Goal: Task Accomplishment & Management: Complete application form

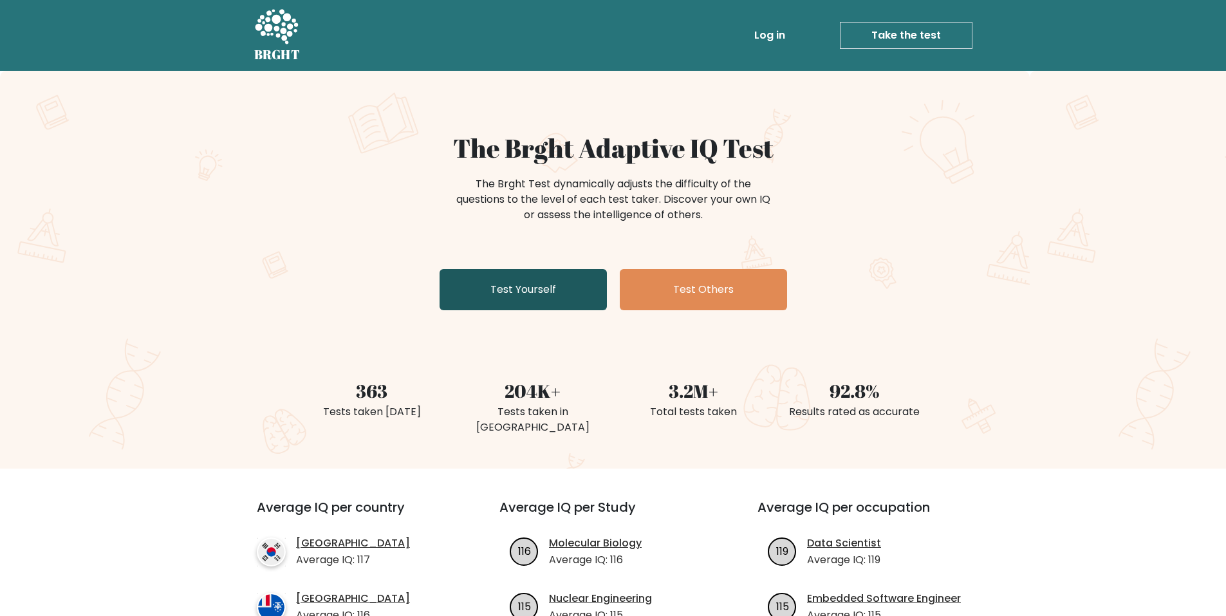
click at [572, 284] on link "Test Yourself" at bounding box center [523, 289] width 167 height 41
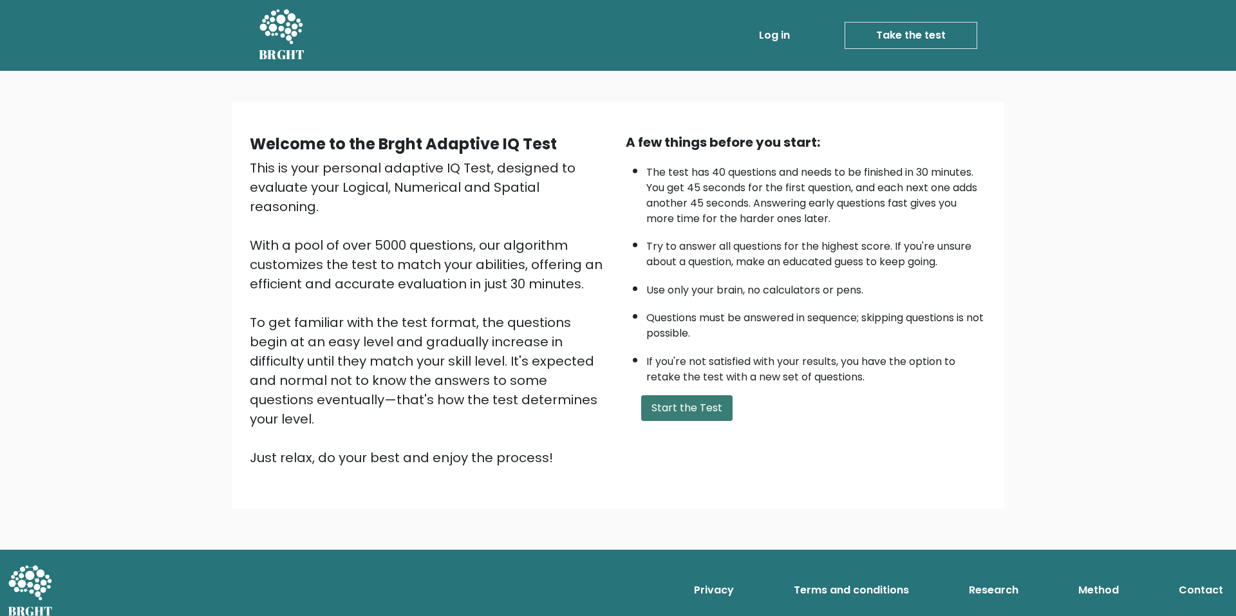
click at [719, 404] on button "Start the Test" at bounding box center [686, 408] width 91 height 26
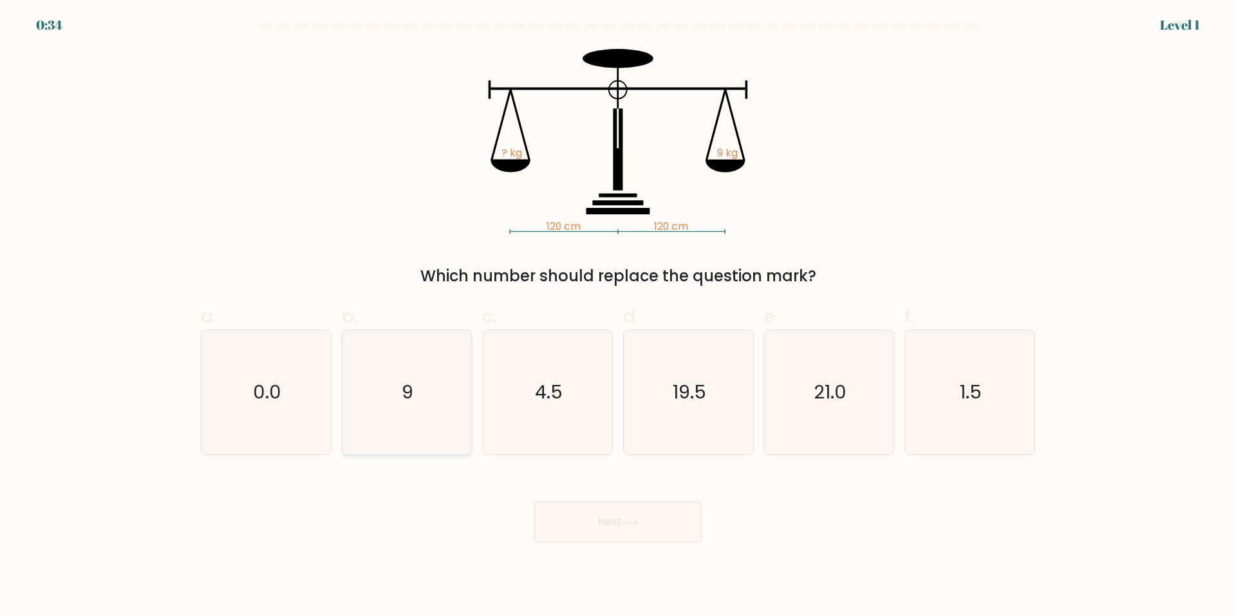
click at [429, 416] on icon "9" at bounding box center [406, 392] width 124 height 124
click at [618, 317] on input "b. 9" at bounding box center [618, 312] width 1 height 8
radio input "true"
click at [680, 530] on button "Next" at bounding box center [617, 521] width 167 height 41
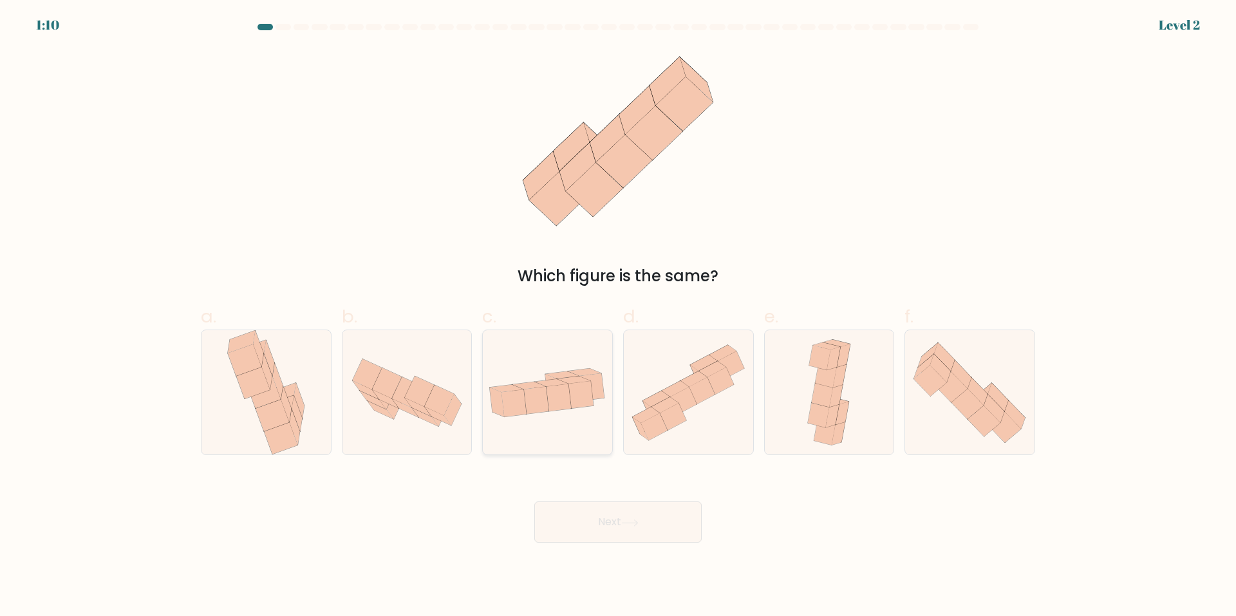
click at [585, 425] on icon at bounding box center [547, 393] width 129 height 66
click at [618, 317] on input "c." at bounding box center [618, 312] width 1 height 8
radio input "true"
click at [612, 496] on div "Next" at bounding box center [618, 507] width 850 height 72
click at [617, 512] on button "Next" at bounding box center [617, 521] width 167 height 41
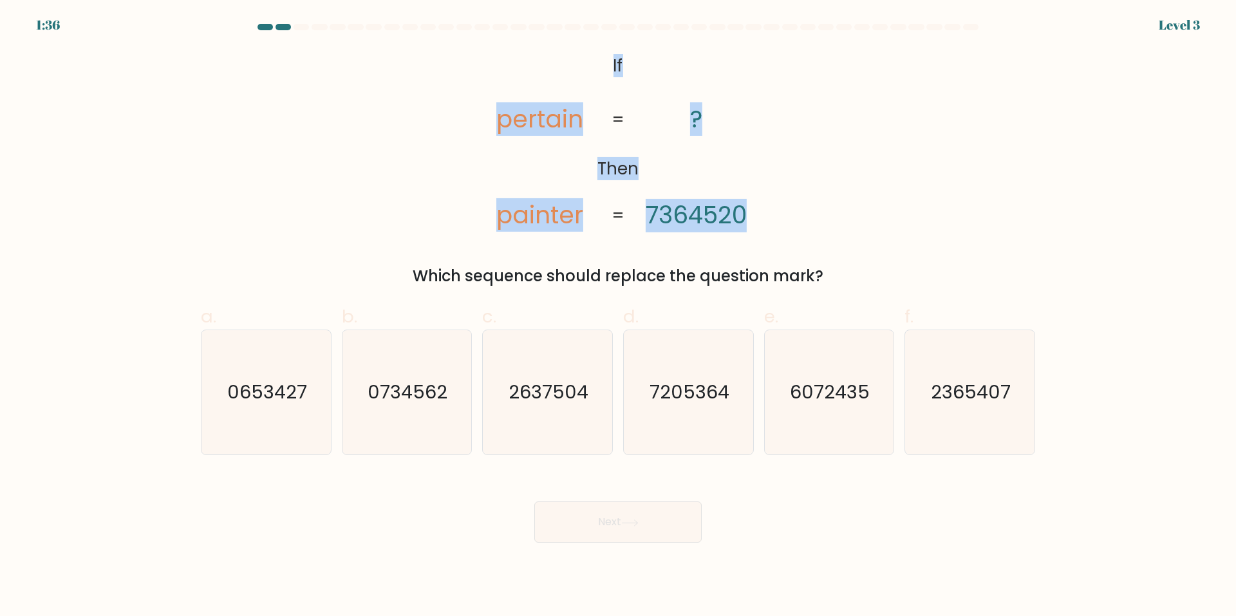
drag, startPoint x: 601, startPoint y: 57, endPoint x: 792, endPoint y: 224, distance: 253.2
click at [792, 224] on div "@import url('[URL][DOMAIN_NAME]); If Then pertain painter ? 7364520 = = Which s…" at bounding box center [618, 168] width 850 height 239
copy icon "If Then pertain painter ? 7364520"
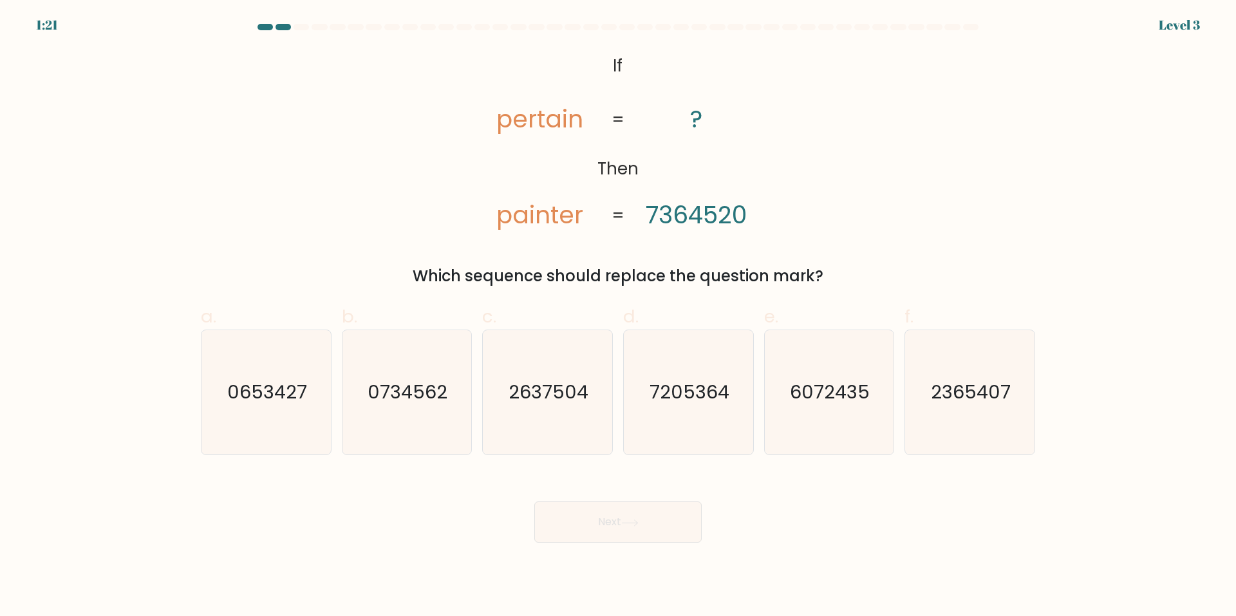
click at [743, 258] on div "@import url('[URL][DOMAIN_NAME]); If Then pertain painter ? 7364520 = = Which s…" at bounding box center [618, 168] width 850 height 239
drag, startPoint x: 604, startPoint y: 56, endPoint x: 845, endPoint y: 281, distance: 330.2
click at [845, 281] on div "@import url('[URL][DOMAIN_NAME]); If Then pertain painter ? 7364520 = = Which s…" at bounding box center [618, 168] width 850 height 239
copy div "If Then pertain painter ? 7364520 = = Which sequence should replace the questio…"
click at [933, 409] on icon "2365407" at bounding box center [970, 392] width 124 height 124
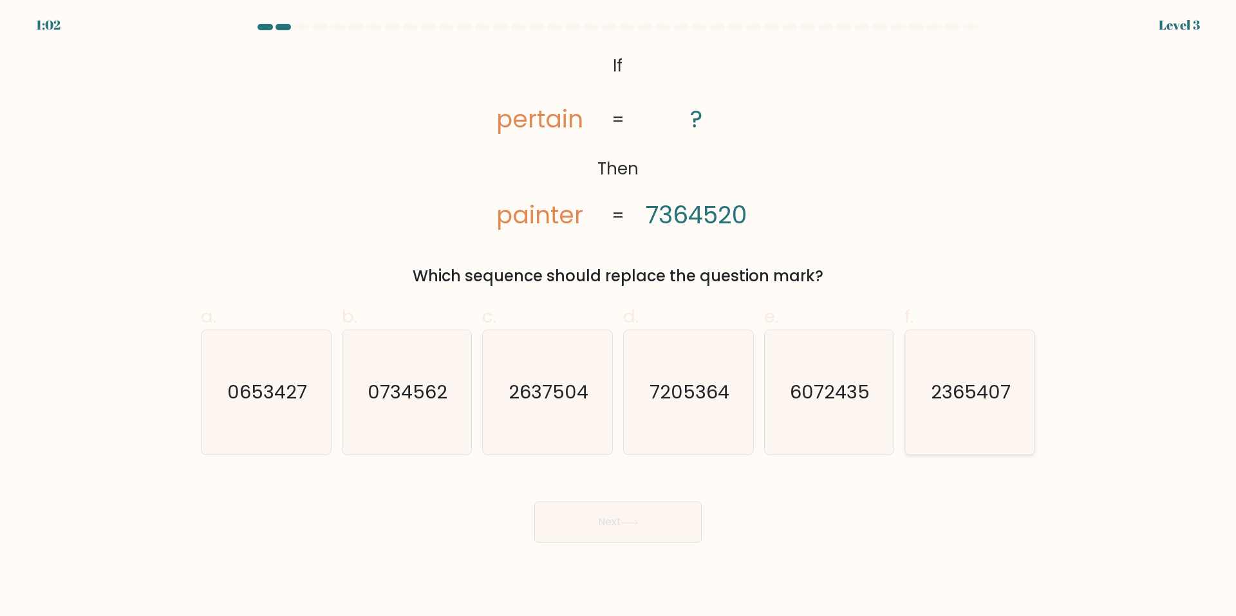
click at [619, 317] on input "f. 2365407" at bounding box center [618, 312] width 1 height 8
radio input "true"
click at [643, 537] on button "Next" at bounding box center [617, 521] width 167 height 41
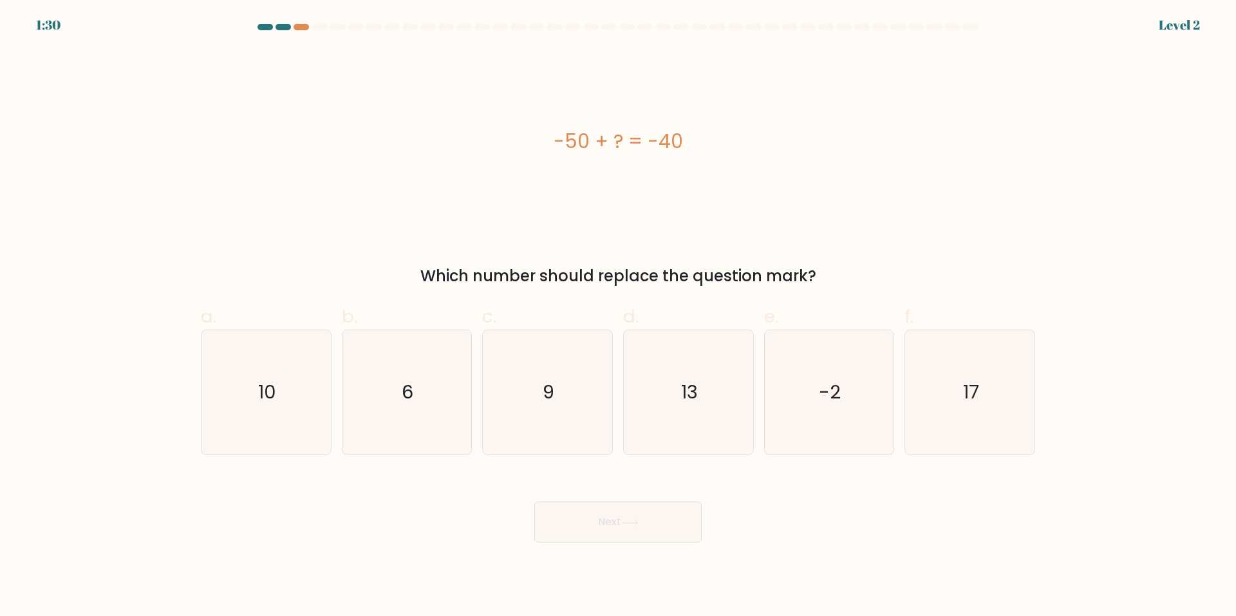
copy div "-50 + ? = -40"
drag, startPoint x: 529, startPoint y: 138, endPoint x: 732, endPoint y: 151, distance: 203.8
click at [732, 151] on div "-50 + ? = -40" at bounding box center [618, 141] width 834 height 29
click at [835, 152] on div "-50 + ? = -40" at bounding box center [618, 141] width 834 height 29
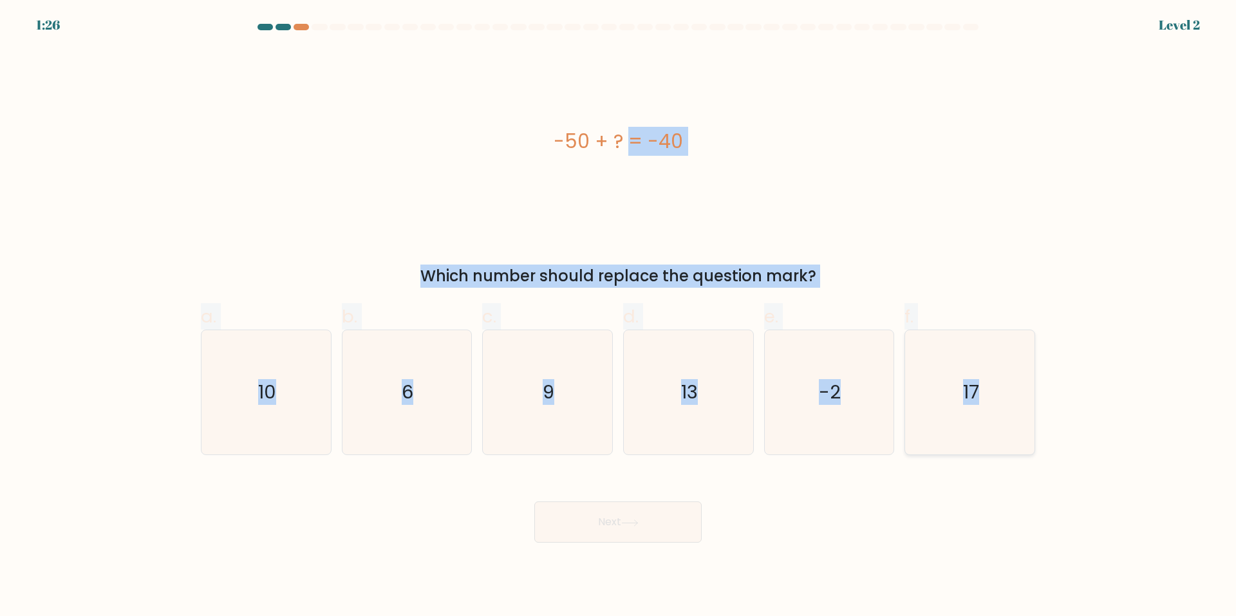
drag, startPoint x: 531, startPoint y: 130, endPoint x: 1009, endPoint y: 414, distance: 556.2
click at [1009, 414] on form "a. 6" at bounding box center [618, 283] width 1236 height 519
copy form "-50 + ? = -40 Which number should replace the question mark? a. 10 b. 6 c. 9 d.…"
click at [297, 414] on icon "10" at bounding box center [266, 392] width 124 height 124
click at [618, 317] on input "a. 10" at bounding box center [618, 312] width 1 height 8
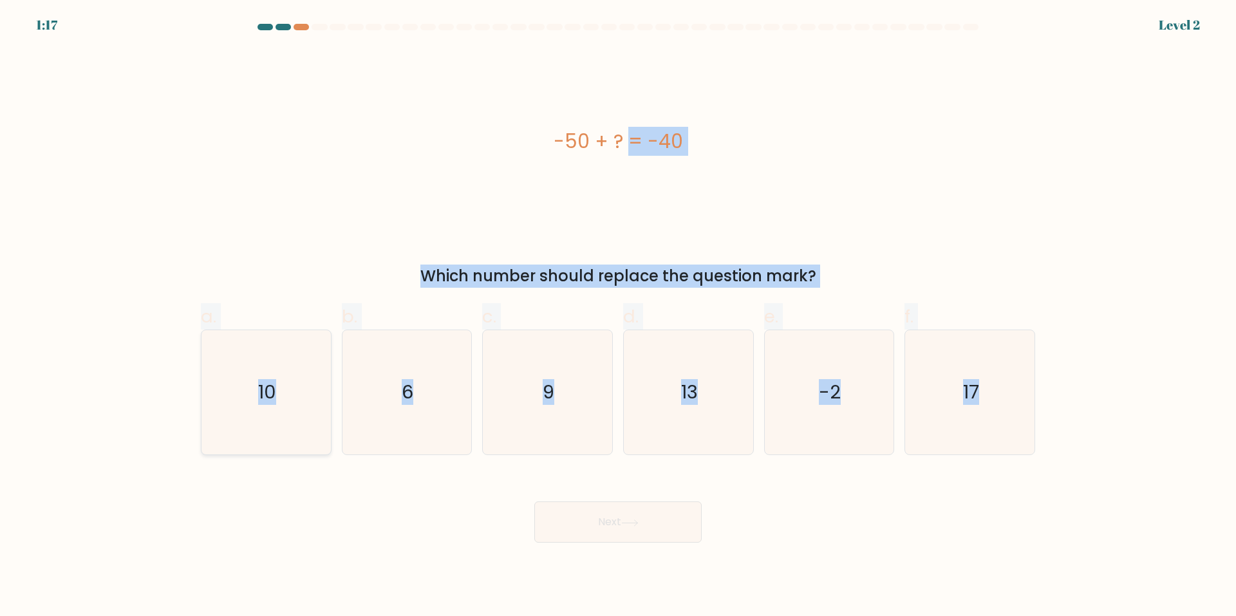
radio input "true"
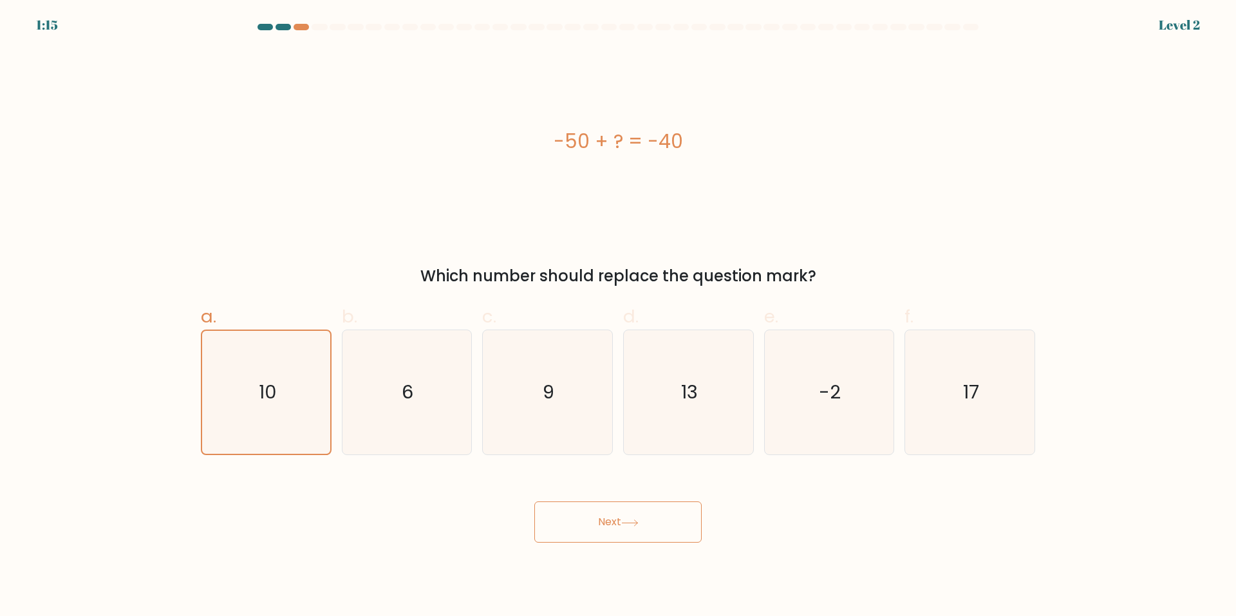
click at [633, 547] on body "1:15 Level 2 a." at bounding box center [618, 308] width 1236 height 616
click at [657, 520] on button "Next" at bounding box center [617, 521] width 167 height 41
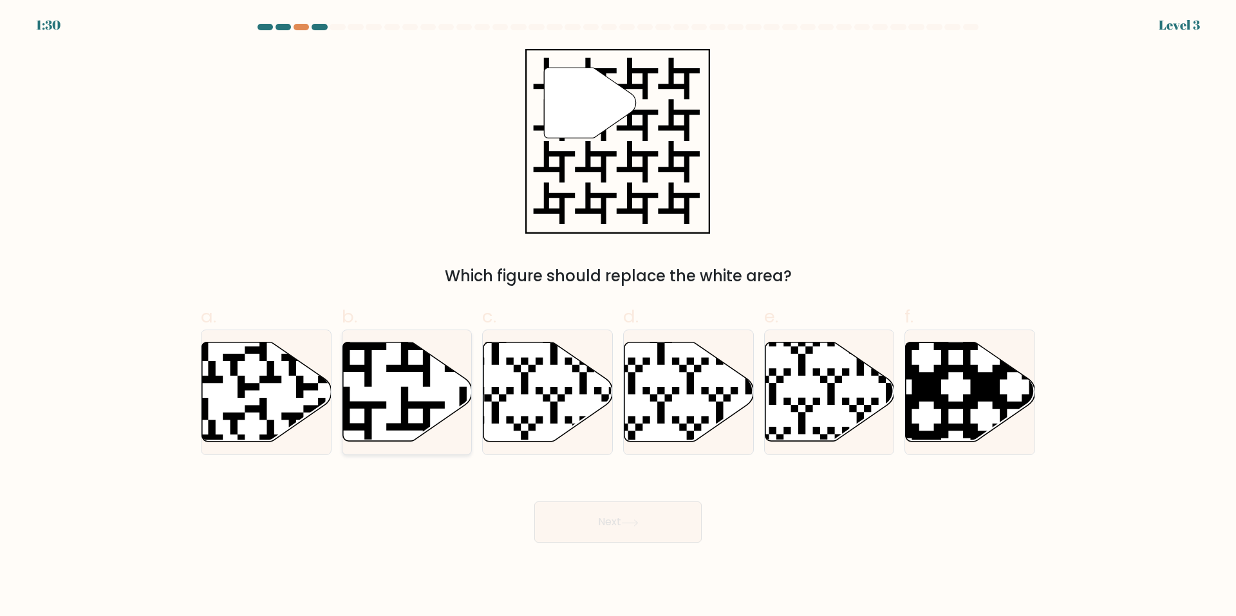
click at [395, 366] on icon at bounding box center [445, 445] width 234 height 234
click at [618, 317] on input "b." at bounding box center [618, 312] width 1 height 8
radio input "true"
click at [675, 529] on button "Next" at bounding box center [617, 521] width 167 height 41
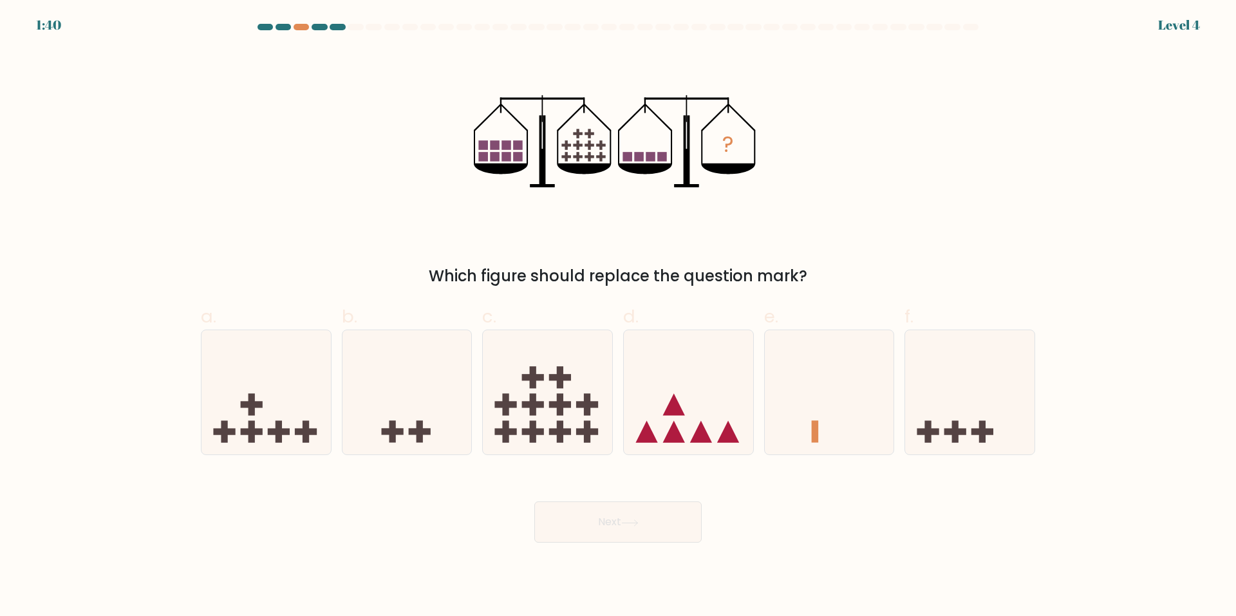
drag, startPoint x: 545, startPoint y: 267, endPoint x: 724, endPoint y: 287, distance: 180.1
click at [724, 287] on div "Which figure should replace the question mark?" at bounding box center [618, 276] width 819 height 23
drag, startPoint x: 801, startPoint y: 256, endPoint x: 791, endPoint y: 246, distance: 14.1
click at [801, 256] on div "? Which figure should replace the question mark?" at bounding box center [618, 168] width 850 height 239
click at [330, 379] on icon at bounding box center [265, 392] width 129 height 107
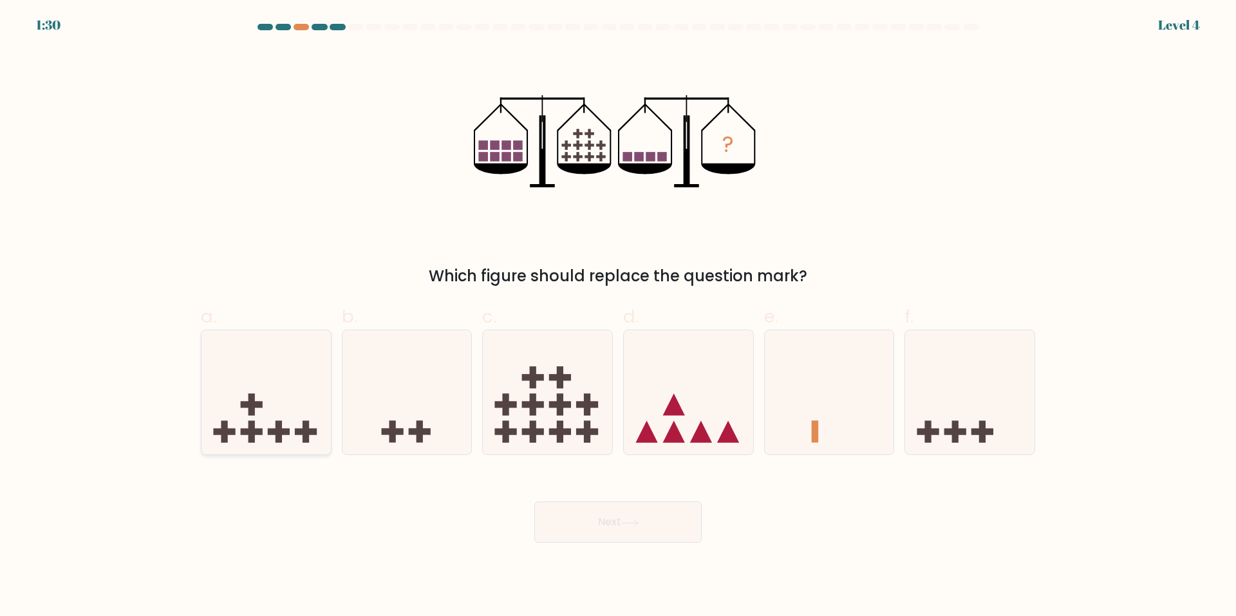
click at [618, 317] on input "a." at bounding box center [618, 312] width 1 height 8
radio input "true"
click at [689, 534] on button "Next" at bounding box center [617, 521] width 167 height 41
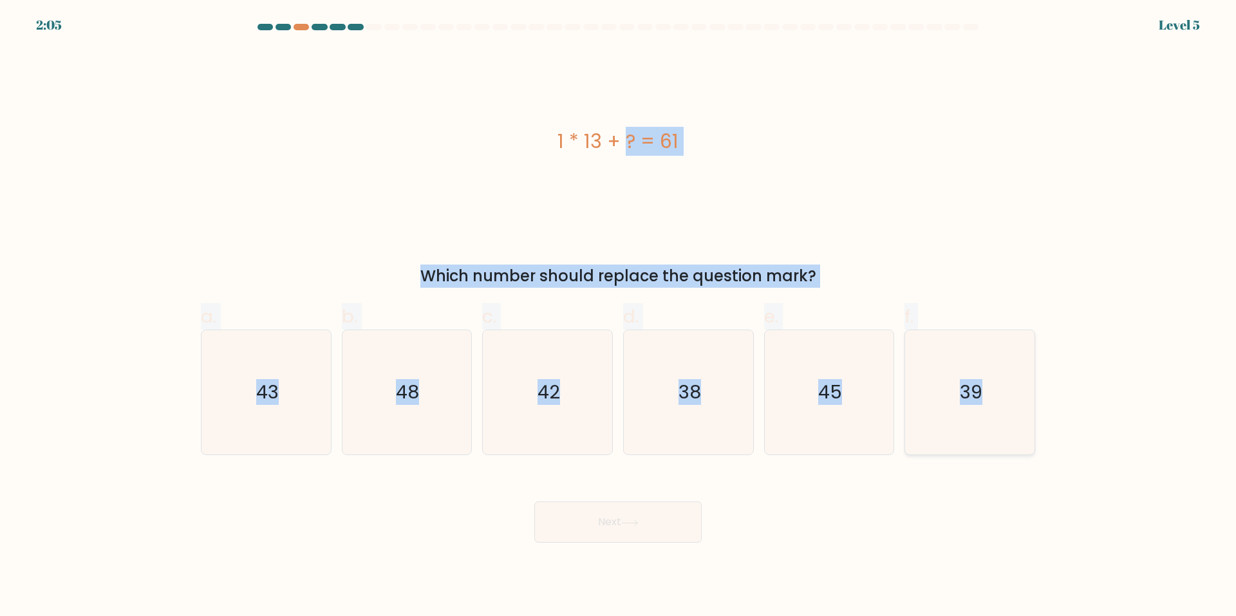
drag, startPoint x: 551, startPoint y: 140, endPoint x: 1013, endPoint y: 413, distance: 536.2
click at [1013, 413] on form "a." at bounding box center [618, 283] width 1236 height 519
copy form "1 * 13 + ? = 61 Which number should replace the question mark? a. 43 b. 48 c. 4…"
click at [444, 382] on icon "48" at bounding box center [406, 392] width 124 height 124
click at [618, 317] on input "b. 48" at bounding box center [618, 312] width 1 height 8
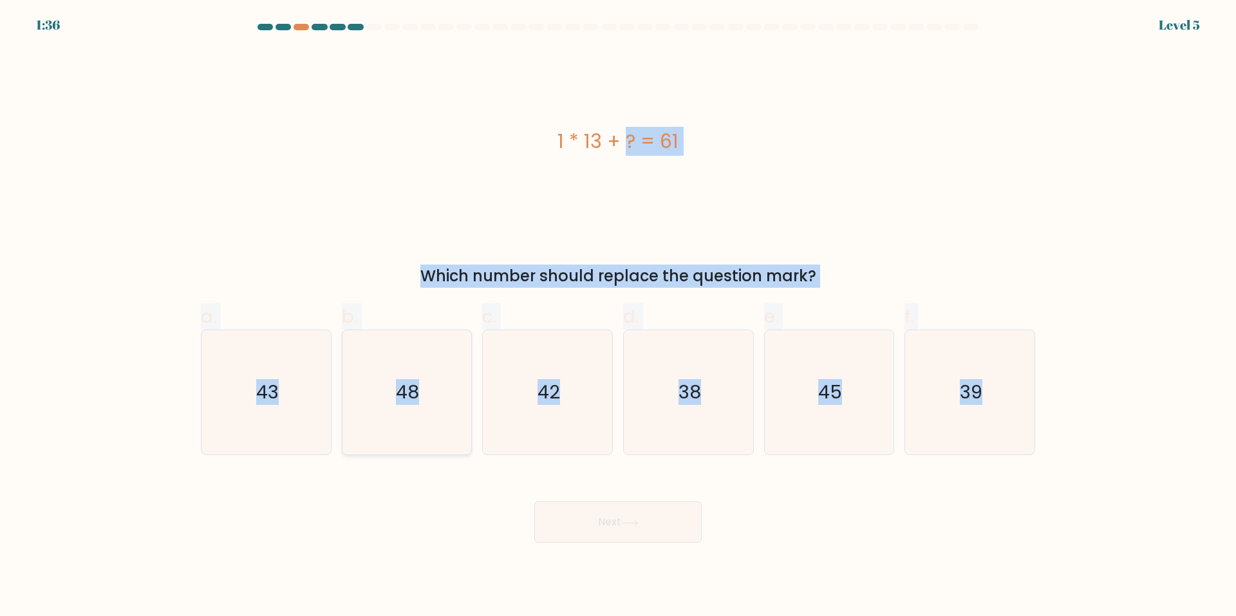
radio input "true"
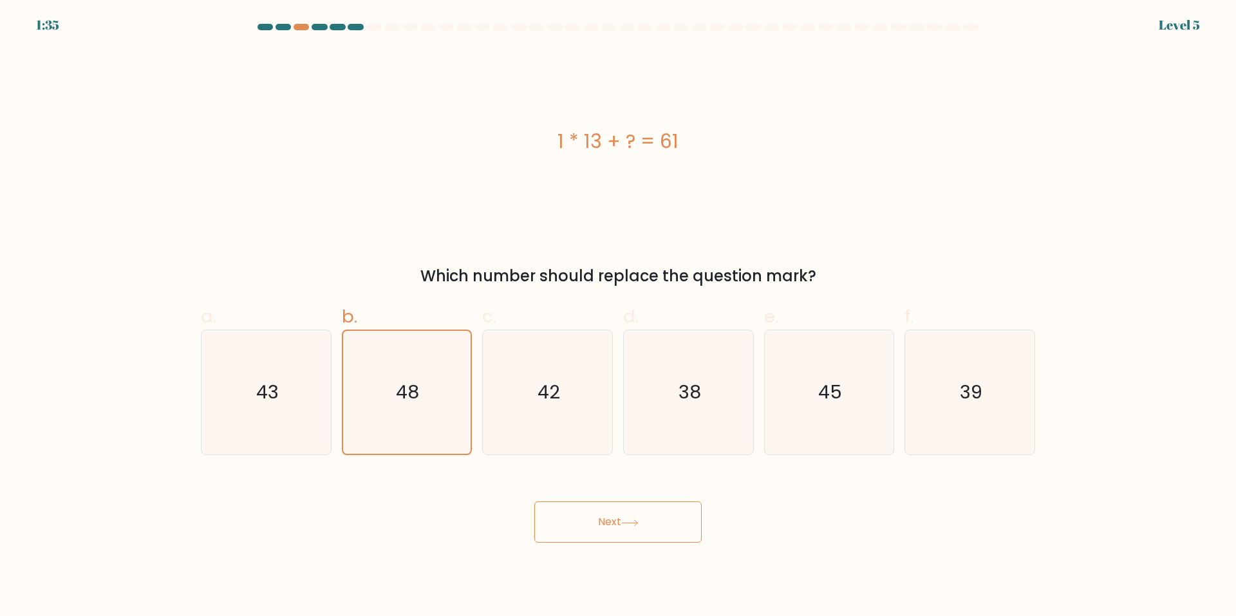
click at [659, 519] on button "Next" at bounding box center [617, 521] width 167 height 41
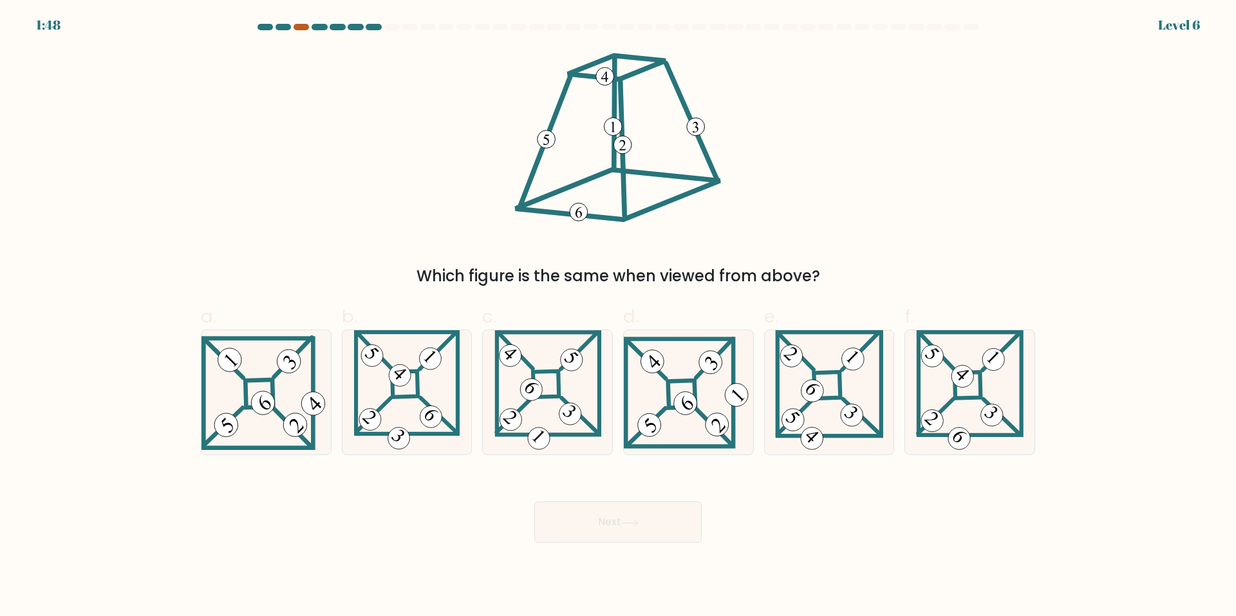
click at [301, 27] on div at bounding box center [301, 27] width 15 height 6
click at [713, 365] on 839 at bounding box center [710, 362] width 32 height 32
click at [619, 317] on input "d." at bounding box center [618, 312] width 1 height 8
radio input "true"
click at [650, 510] on button "Next" at bounding box center [617, 521] width 167 height 41
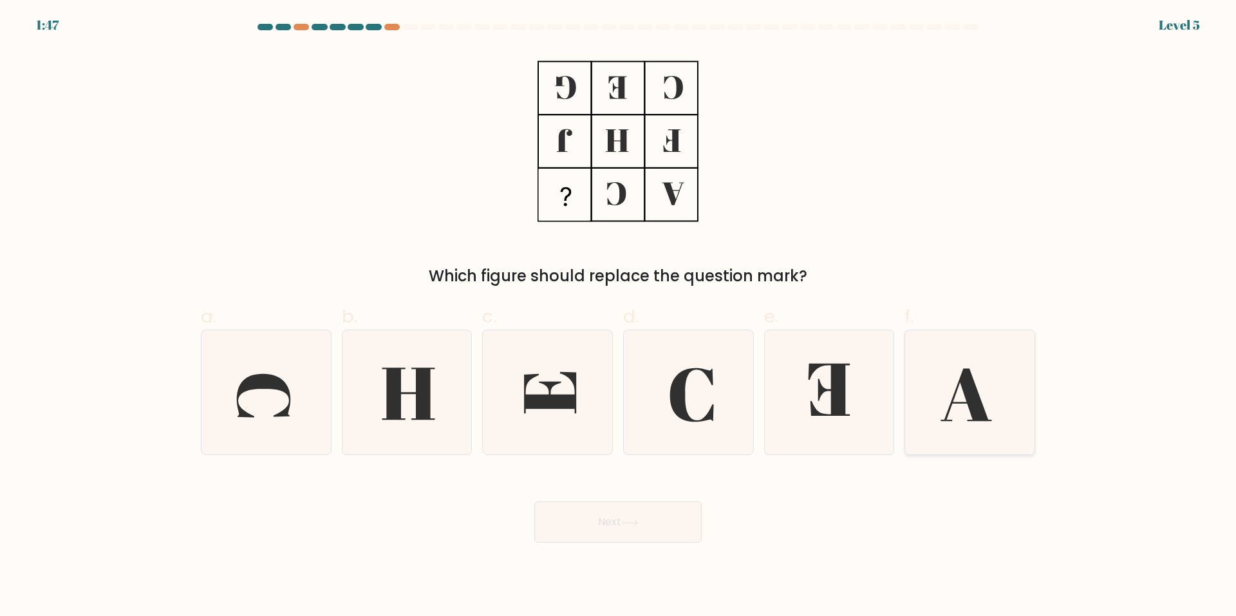
click at [934, 349] on icon at bounding box center [970, 392] width 124 height 124
click at [619, 317] on input "f." at bounding box center [618, 312] width 1 height 8
radio input "true"
click at [669, 511] on button "Next" at bounding box center [617, 521] width 167 height 41
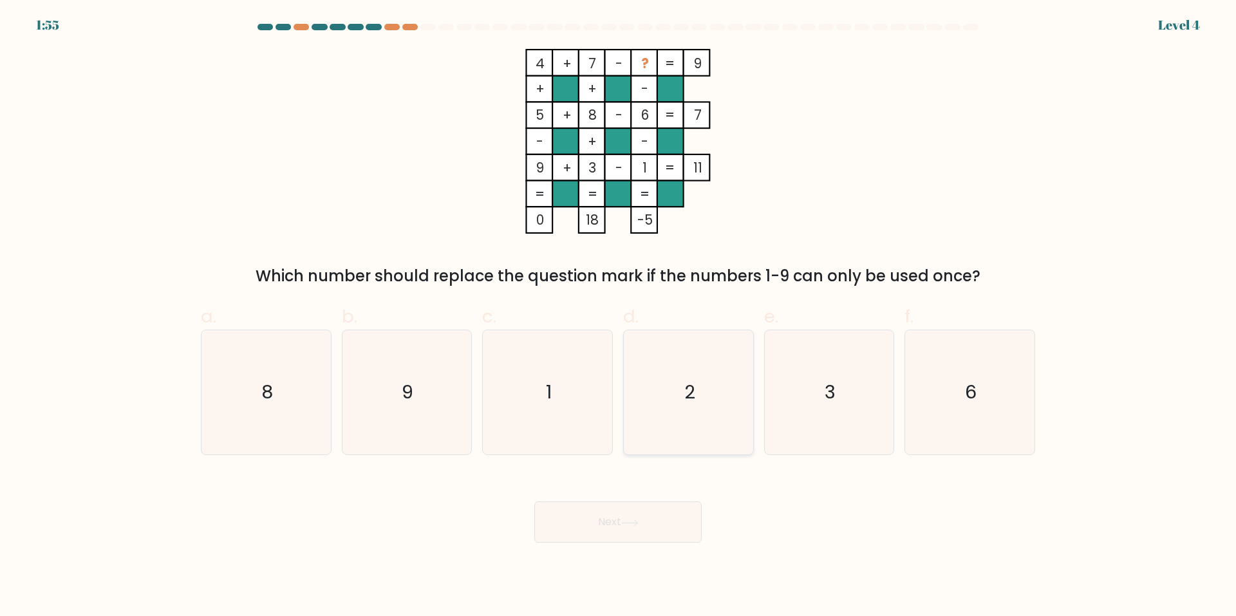
click at [742, 346] on icon "2" at bounding box center [688, 392] width 124 height 124
click at [619, 317] on input "d. 2" at bounding box center [618, 312] width 1 height 8
radio input "true"
click at [662, 534] on button "Next" at bounding box center [617, 521] width 167 height 41
